Goal: Task Accomplishment & Management: Complete application form

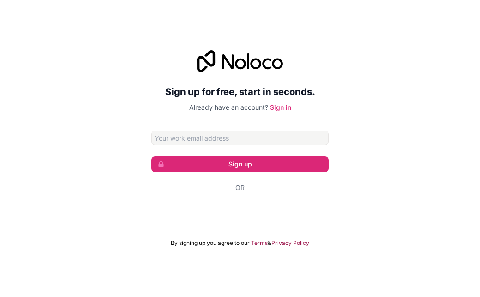
type input "[EMAIL_ADDRESS][PERSON_NAME][DOMAIN_NAME]"
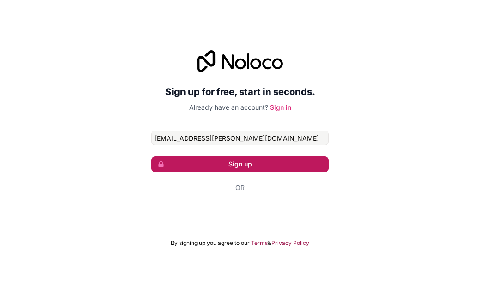
click at [220, 162] on button "Sign up" at bounding box center [239, 164] width 177 height 16
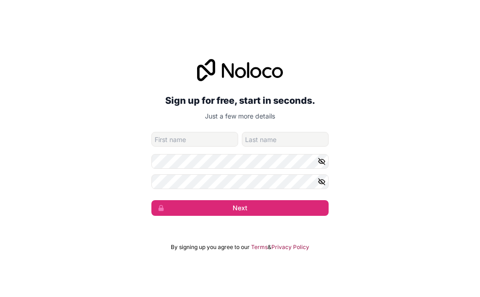
click at [175, 142] on input "given-name" at bounding box center [194, 139] width 87 height 15
type input "[PERSON_NAME]"
click at [320, 160] on icon "button" at bounding box center [321, 161] width 6 height 6
click at [132, 225] on div "Sign up for free, start in seconds. Just a few more details [PERSON_NAME][EMAIL…" at bounding box center [240, 137] width 480 height 183
click at [321, 180] on icon "button" at bounding box center [321, 182] width 8 height 8
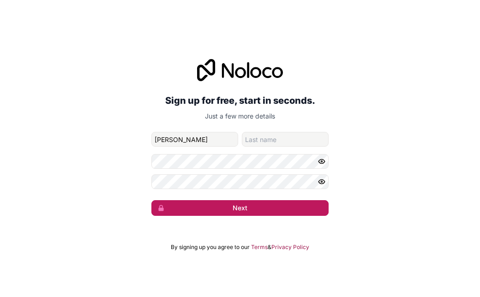
click at [236, 210] on button "Next" at bounding box center [239, 208] width 177 height 16
click at [253, 208] on button "Next" at bounding box center [239, 208] width 177 height 16
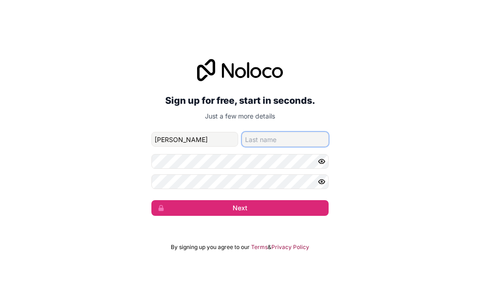
click at [261, 142] on input "family-name" at bounding box center [285, 139] width 87 height 15
click at [332, 223] on div "Sign up for free, start in seconds. Just a few more details [PERSON_NAME][EMAIL…" at bounding box center [240, 137] width 480 height 183
click at [260, 138] on input "family-name" at bounding box center [285, 139] width 87 height 15
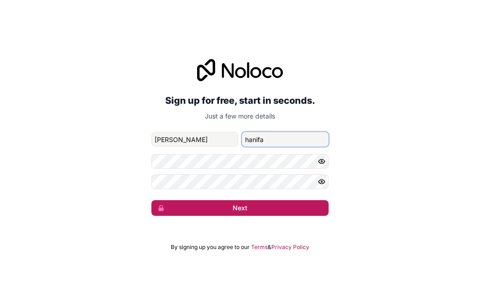
type input "hanifa"
click at [249, 208] on button "Next" at bounding box center [239, 208] width 177 height 16
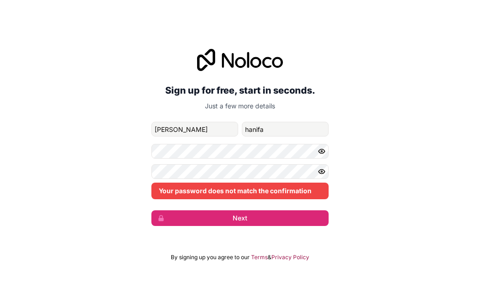
click at [242, 190] on div "Your password does not match the confirmation" at bounding box center [239, 191] width 177 height 17
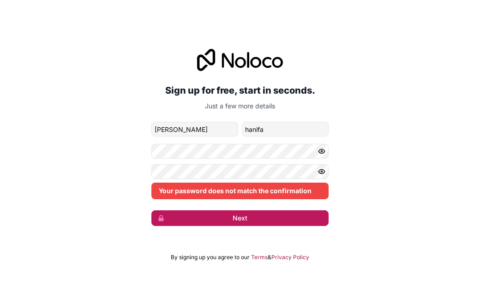
click at [242, 217] on button "Next" at bounding box center [239, 218] width 177 height 16
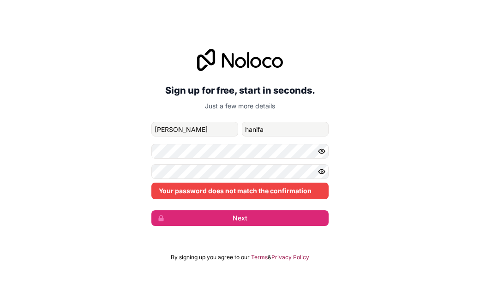
click at [244, 192] on div "Your password does not match the confirmation" at bounding box center [239, 191] width 177 height 17
